Goal: Check status: Check status

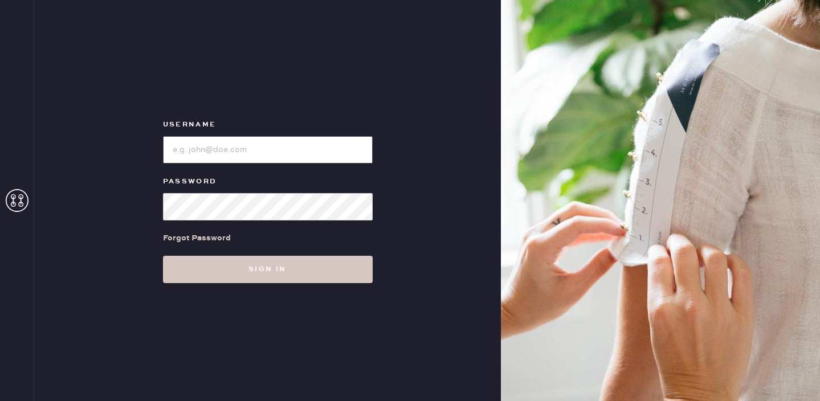
click at [300, 143] on input "loginName" at bounding box center [268, 149] width 210 height 27
type input "SJMINNECI@GMAIL.COM"
click at [163, 256] on button "Sign in" at bounding box center [268, 269] width 210 height 27
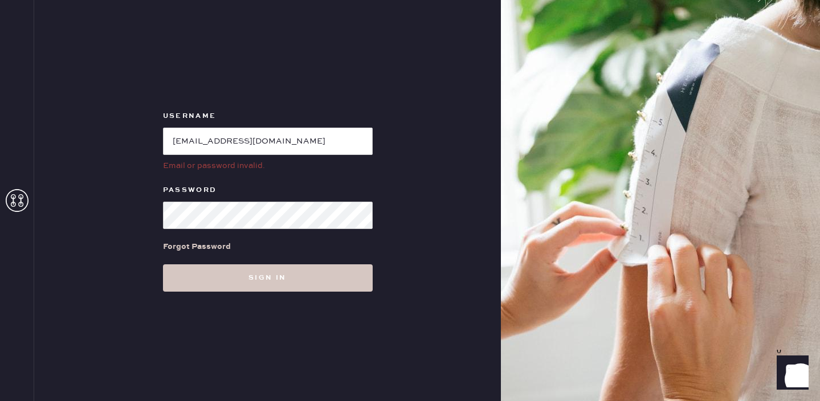
click at [25, 196] on icon at bounding box center [17, 200] width 23 height 23
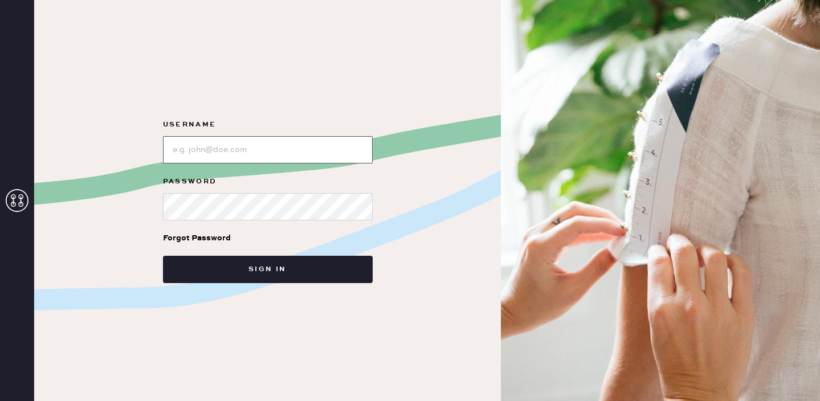
click at [201, 147] on input "loginName" at bounding box center [268, 149] width 210 height 27
type input "[EMAIL_ADDRESS][DOMAIN_NAME]"
click at [163, 256] on button "Sign in" at bounding box center [268, 269] width 210 height 27
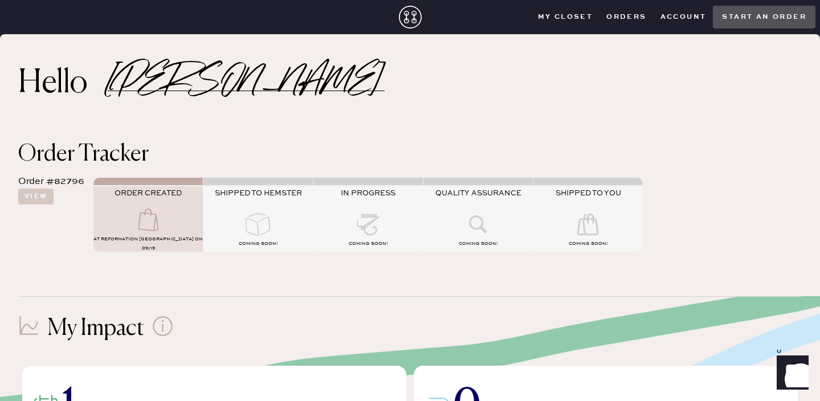
click at [251, 212] on div "SHIPPED TO HEMSTER" at bounding box center [258, 201] width 109 height 25
click at [162, 227] on icon at bounding box center [148, 220] width 46 height 23
click at [239, 229] on icon at bounding box center [258, 224] width 46 height 23
click at [38, 200] on button "View" at bounding box center [35, 197] width 35 height 16
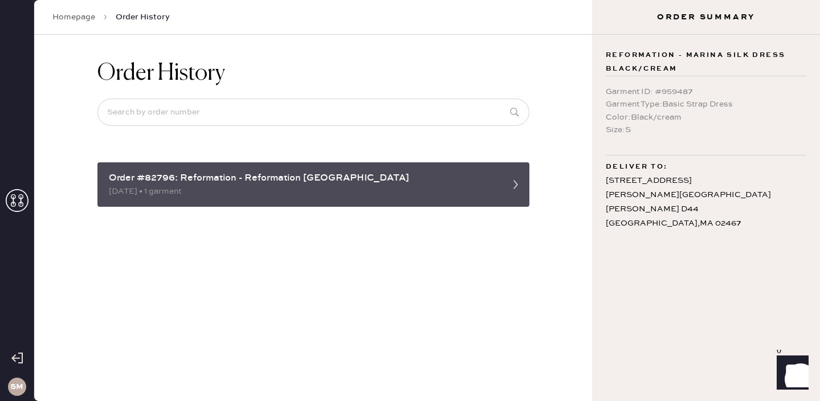
click at [514, 179] on icon at bounding box center [516, 184] width 23 height 23
click at [511, 185] on icon at bounding box center [516, 184] width 23 height 23
click at [518, 183] on icon at bounding box center [516, 184] width 23 height 23
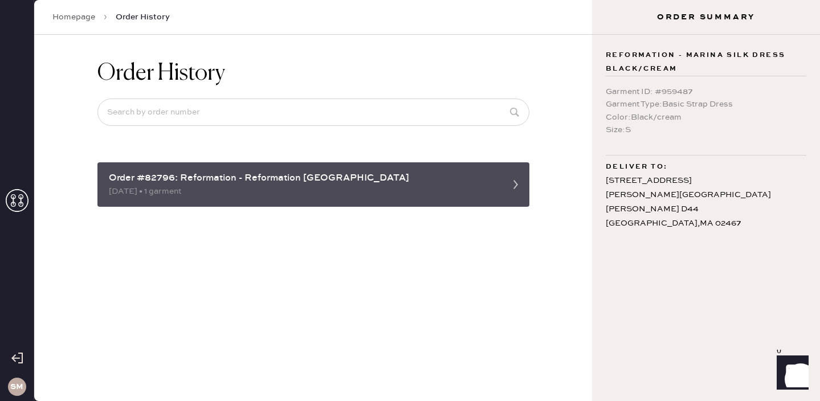
click at [518, 183] on icon at bounding box center [516, 184] width 23 height 23
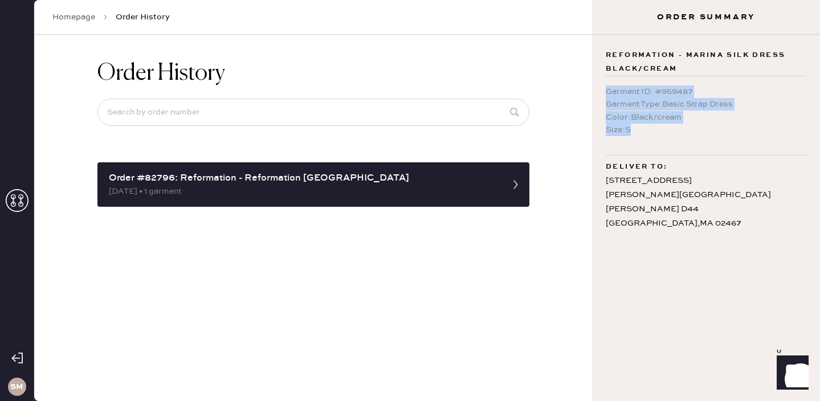
drag, startPoint x: 656, startPoint y: 138, endPoint x: 606, endPoint y: 76, distance: 79.1
click at [606, 76] on div "Garment ID : # 959487 Garment Type : Basic Strap Dress Color : Black/cream Size…" at bounding box center [706, 109] width 201 height 67
